Goal: Information Seeking & Learning: Stay updated

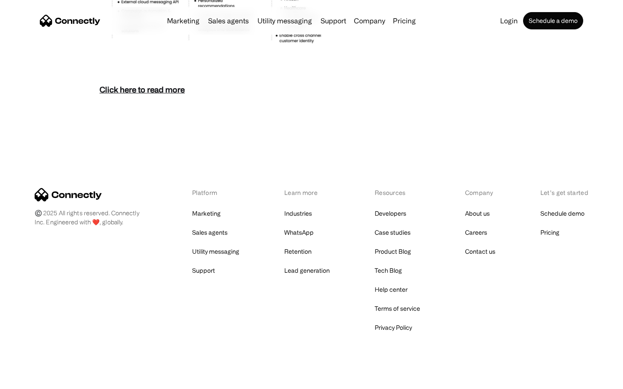
scroll to position [3751, 0]
